Goal: Find contact information: Find contact information

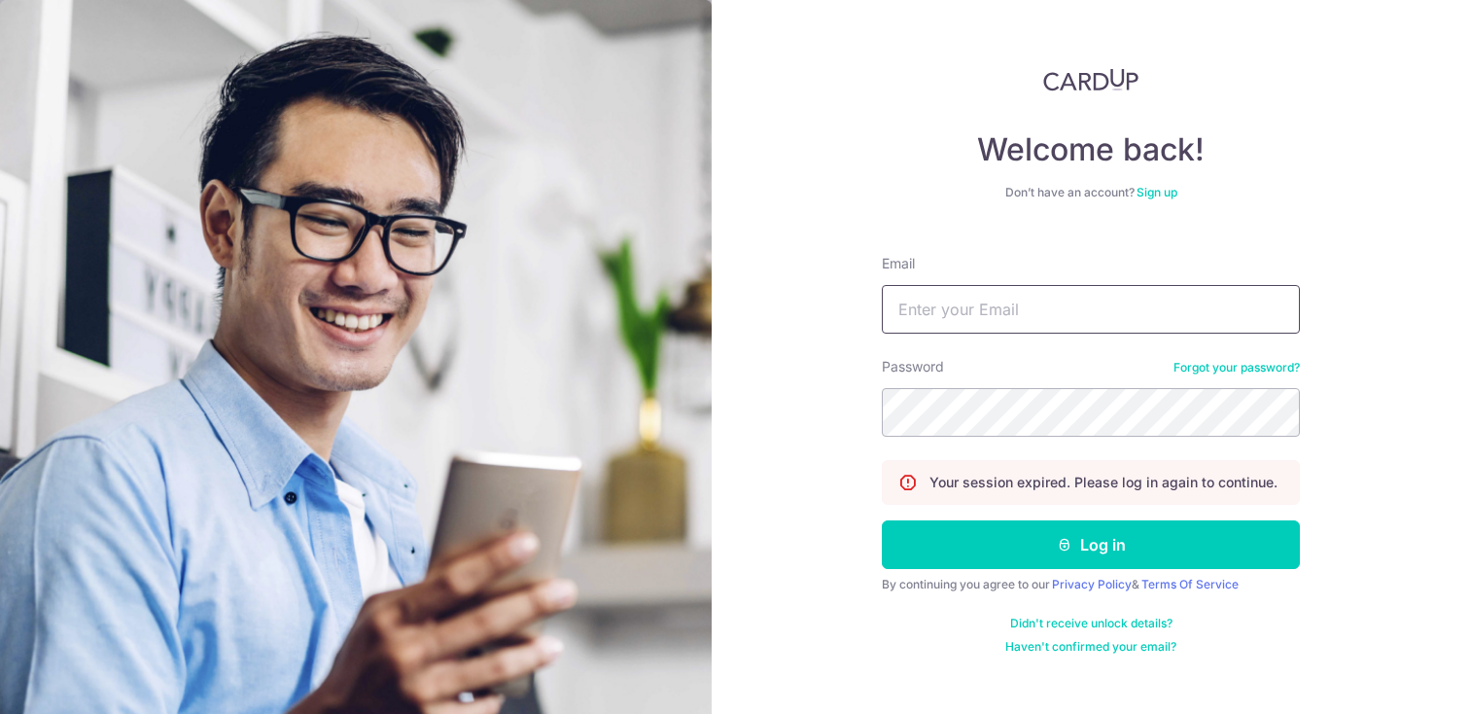
click at [986, 304] on input "Email" at bounding box center [1091, 309] width 418 height 49
type input "[EMAIL_ADDRESS][DOMAIN_NAME]"
click at [882, 520] on button "Log in" at bounding box center [1091, 544] width 418 height 49
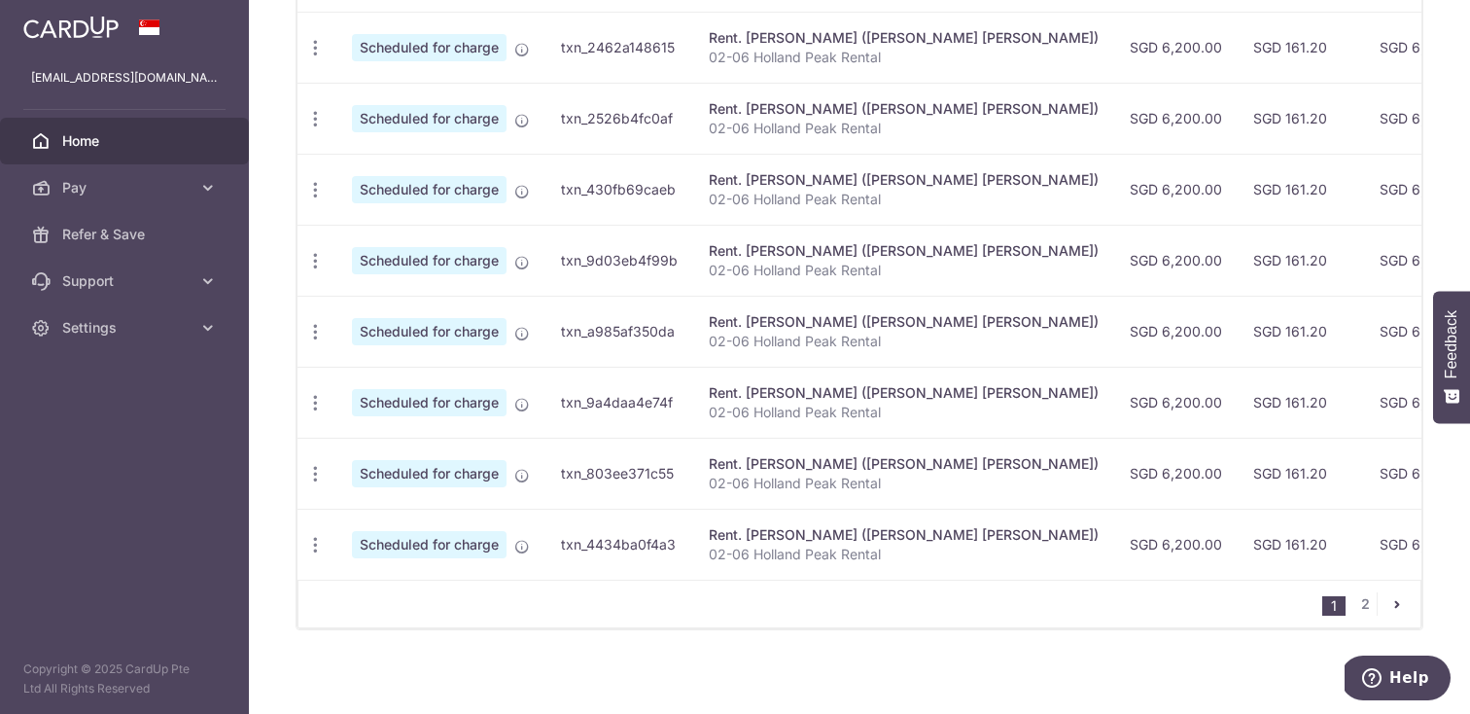
scroll to position [789, 0]
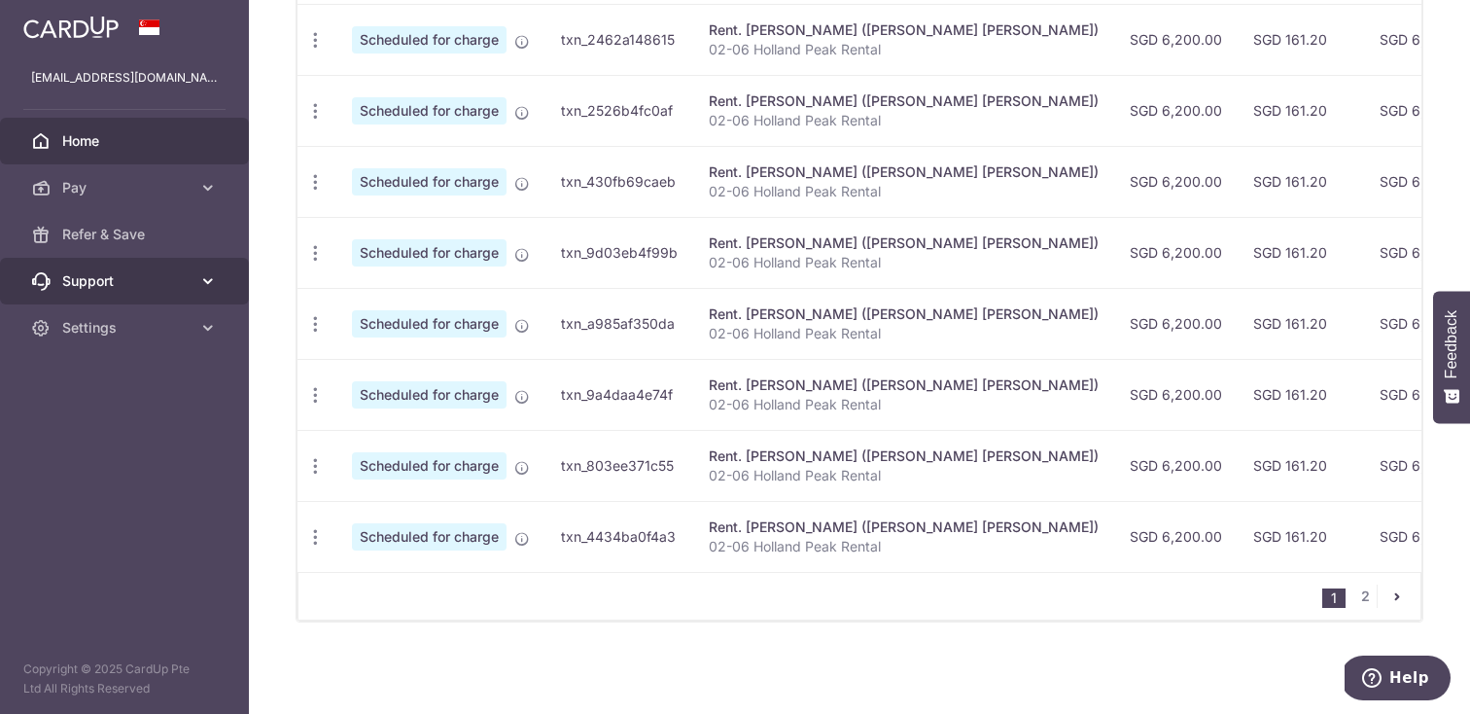
click at [165, 286] on span "Support" at bounding box center [126, 280] width 128 height 19
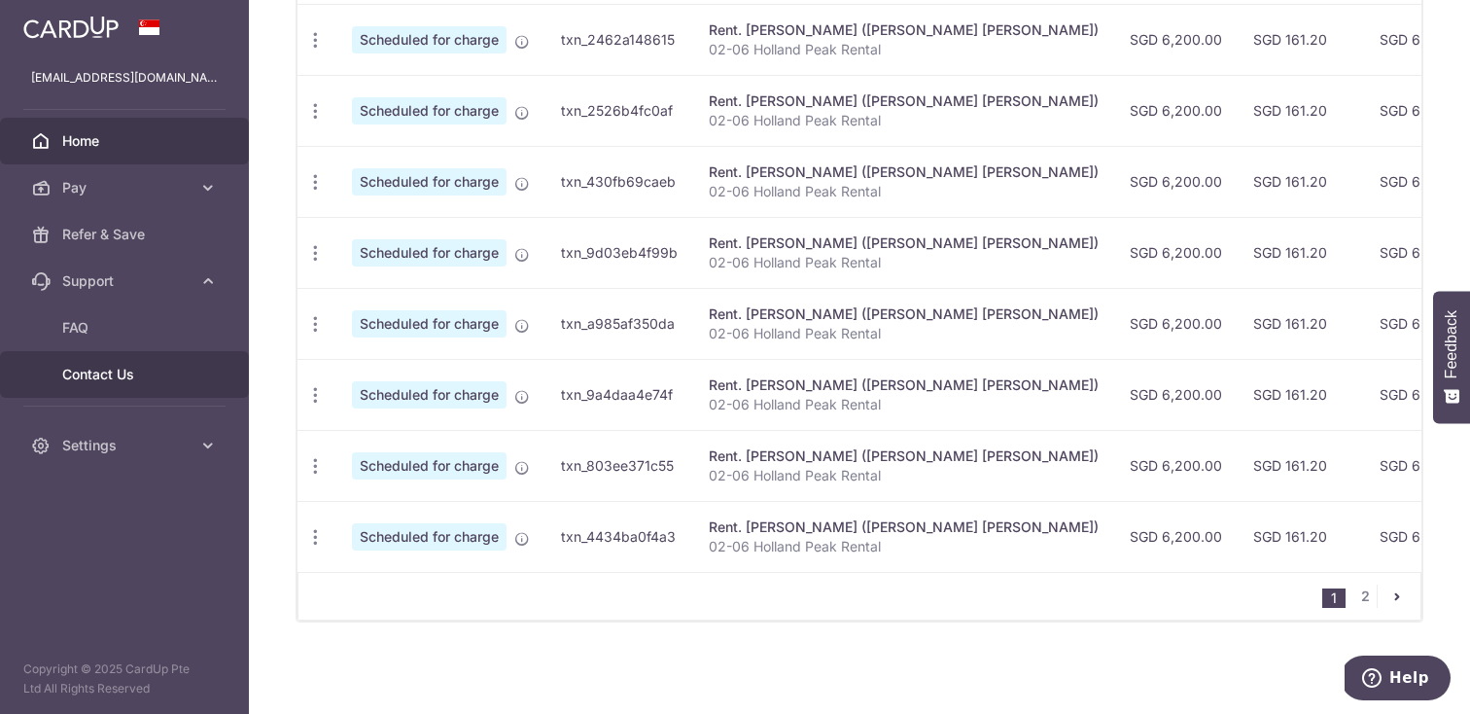
click at [73, 381] on span "Contact Us" at bounding box center [126, 374] width 128 height 19
